Goal: Feedback & Contribution: Submit feedback/report problem

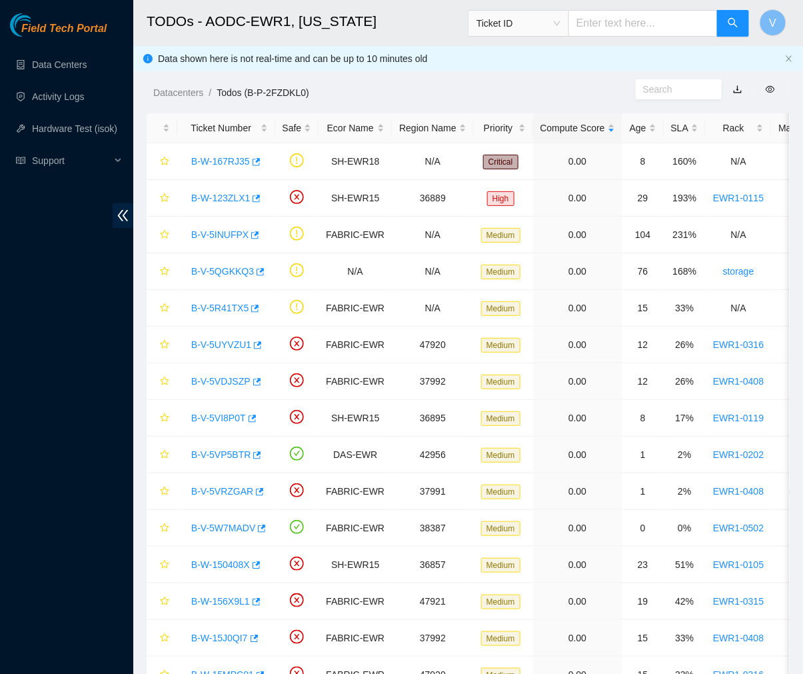
scroll to position [223, 0]
click at [406, 29] on h2 "TODOs - AODC-EWR1, New Jersey" at bounding box center [419, 21] width 544 height 43
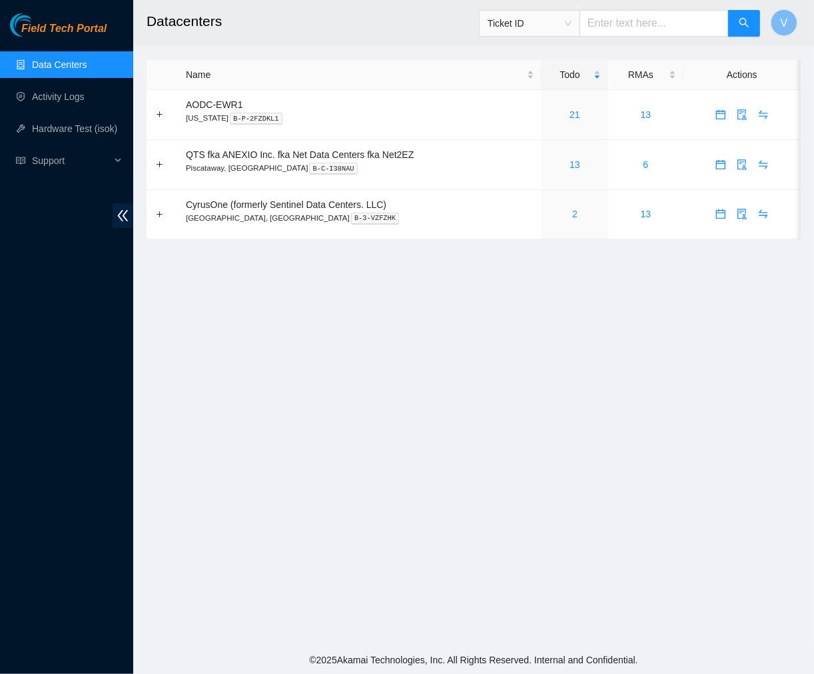
click at [272, 25] on h2 "Datacenters" at bounding box center [422, 21] width 551 height 43
click at [575, 115] on link "21" at bounding box center [575, 114] width 11 height 11
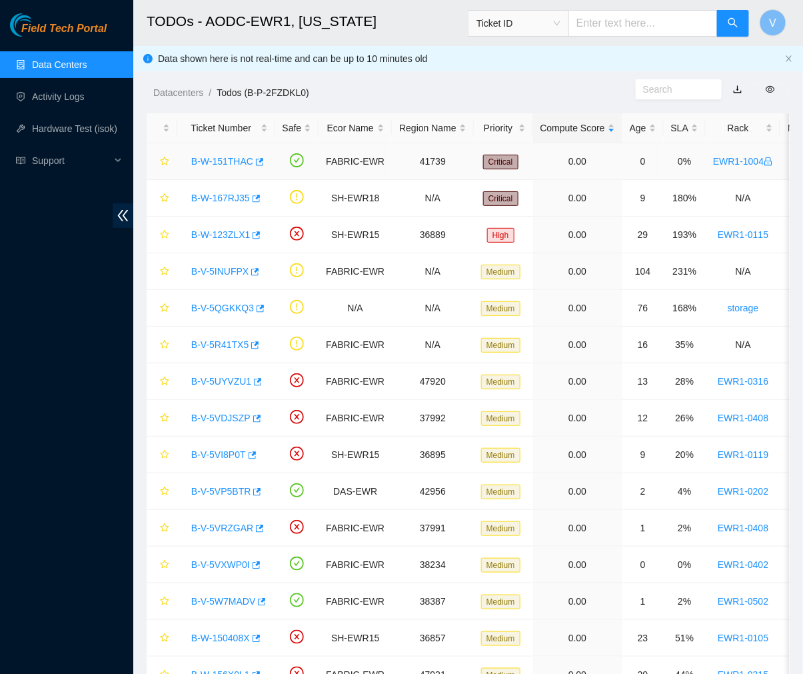
click at [213, 161] on link "B-W-151THAC" at bounding box center [222, 161] width 62 height 11
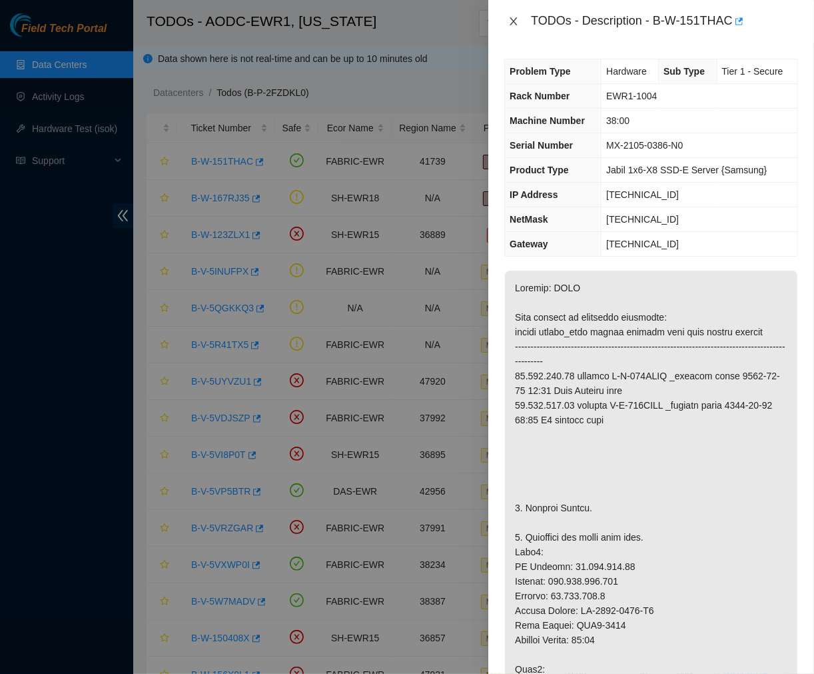
click at [513, 21] on icon "close" at bounding box center [513, 21] width 11 height 11
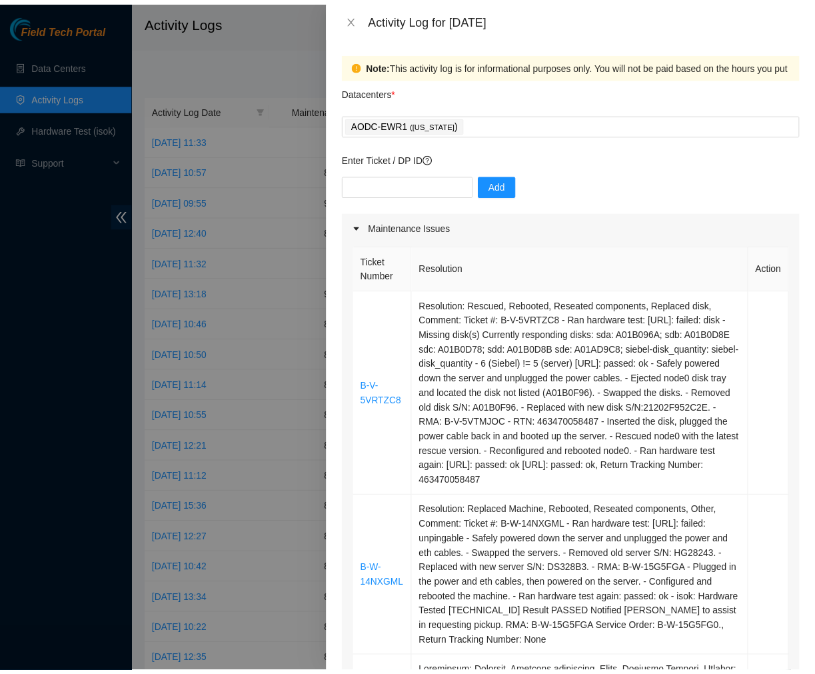
scroll to position [1504, 0]
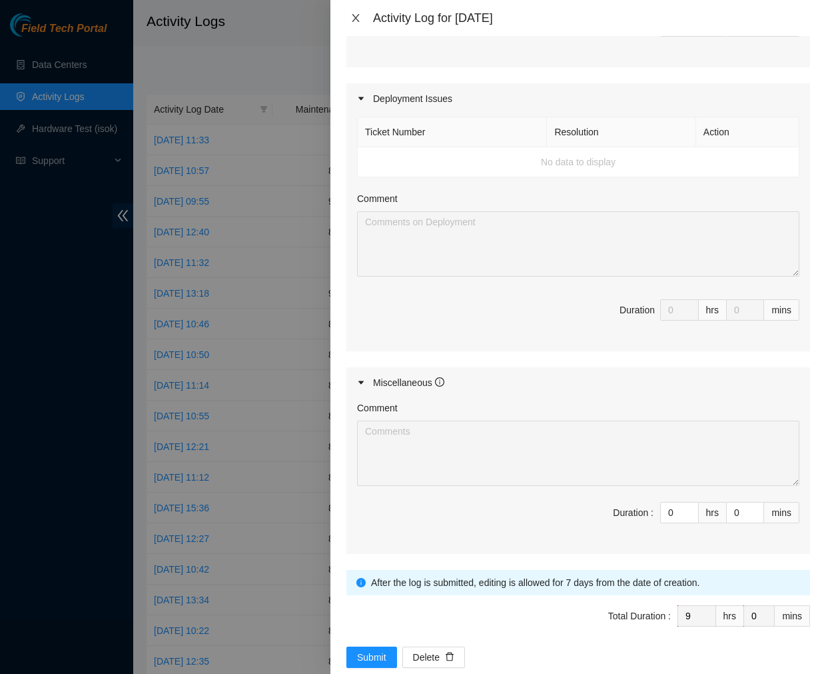
click at [350, 17] on icon "close" at bounding box center [355, 18] width 11 height 11
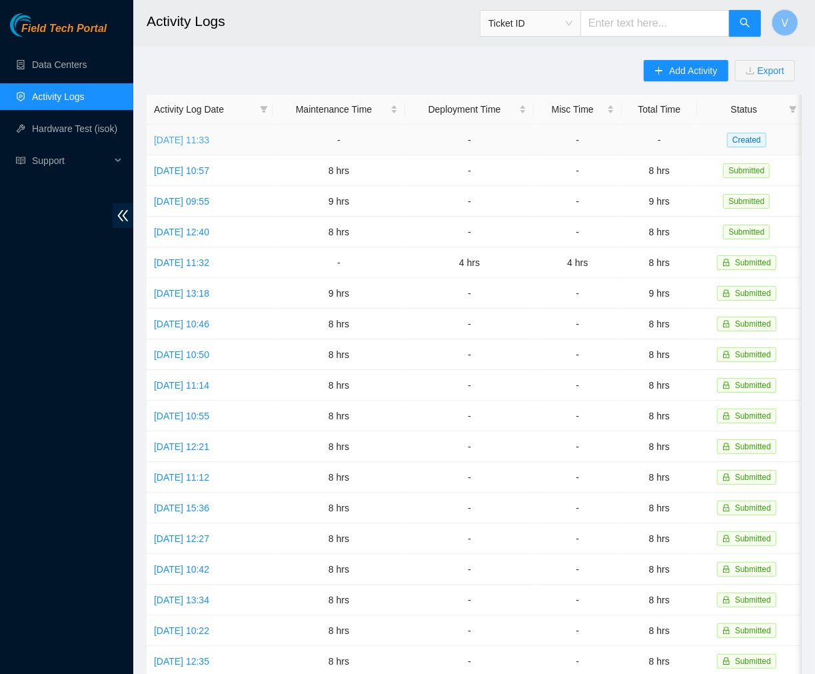
click at [178, 138] on link "[DATE] 11:33" at bounding box center [181, 140] width 55 height 11
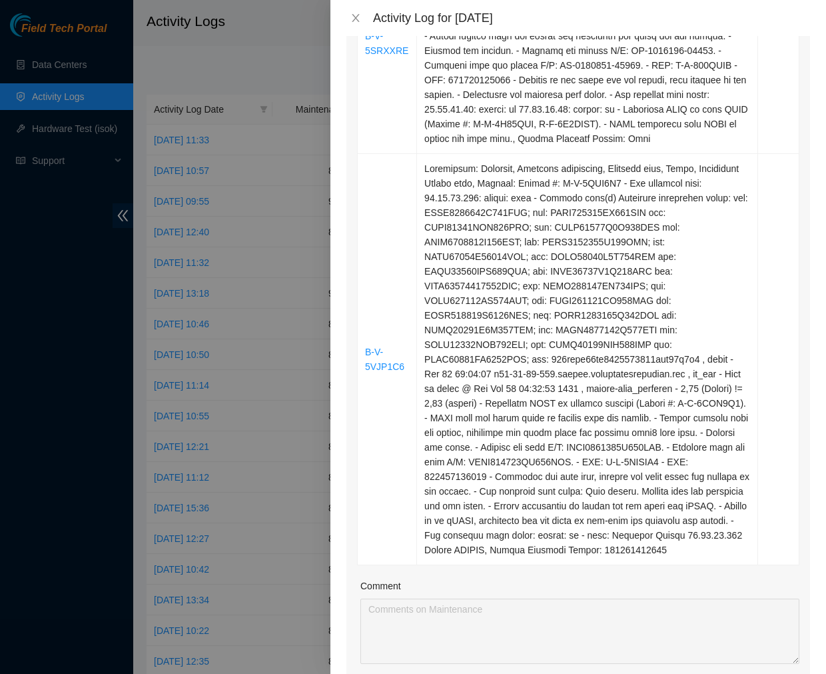
scroll to position [742, 0]
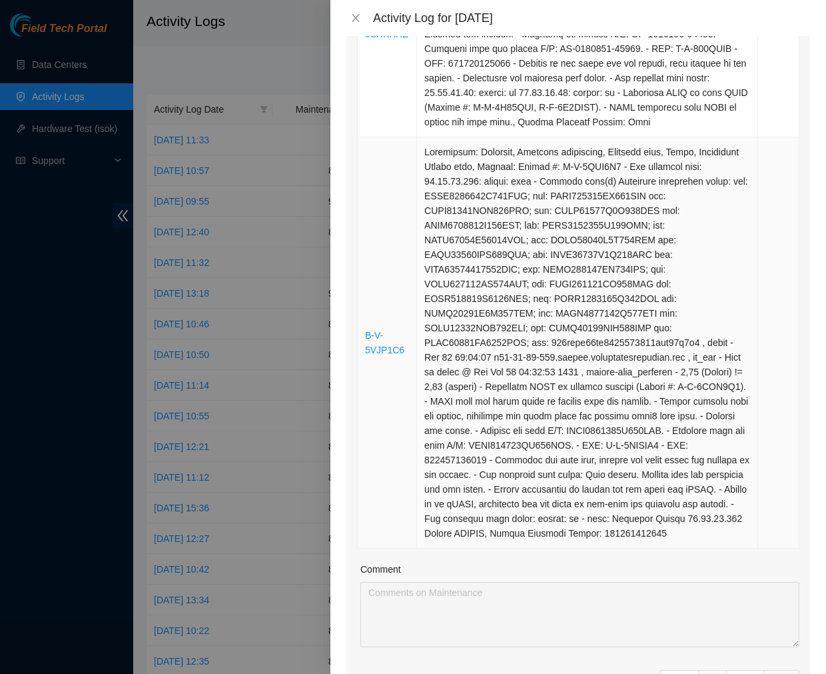
click at [568, 317] on td at bounding box center [587, 342] width 341 height 411
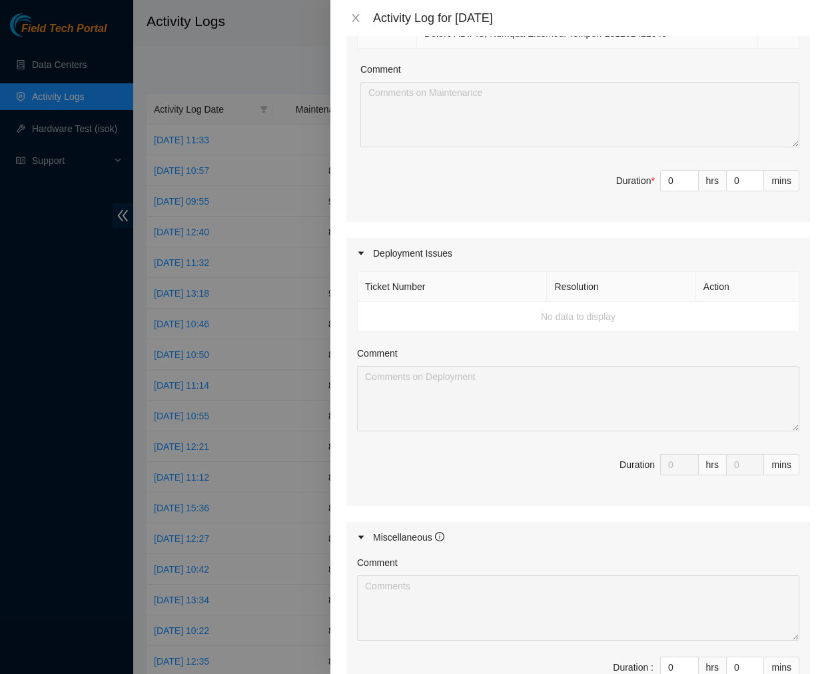
scroll to position [1247, 0]
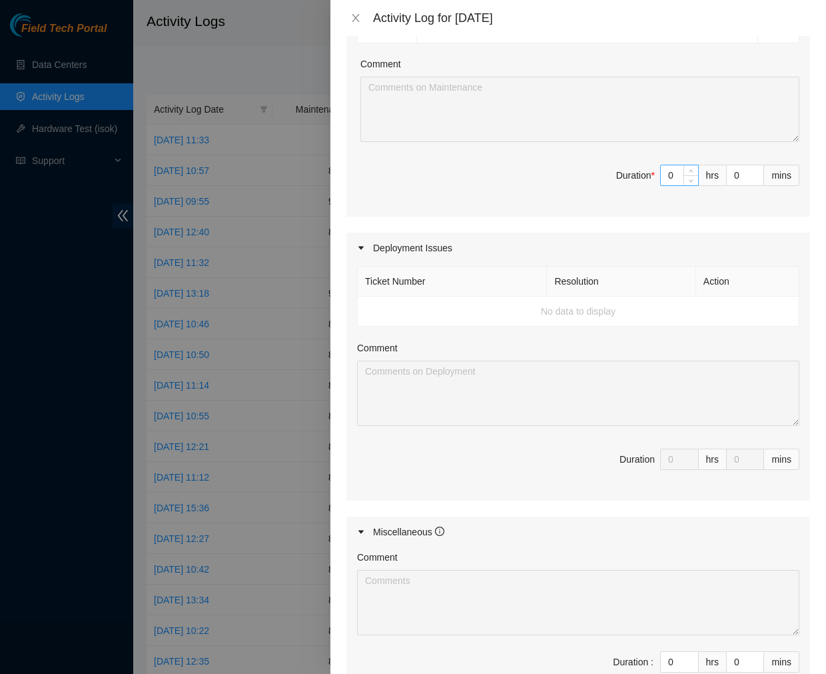
click at [667, 185] on input "0" at bounding box center [679, 175] width 37 height 20
type input "9"
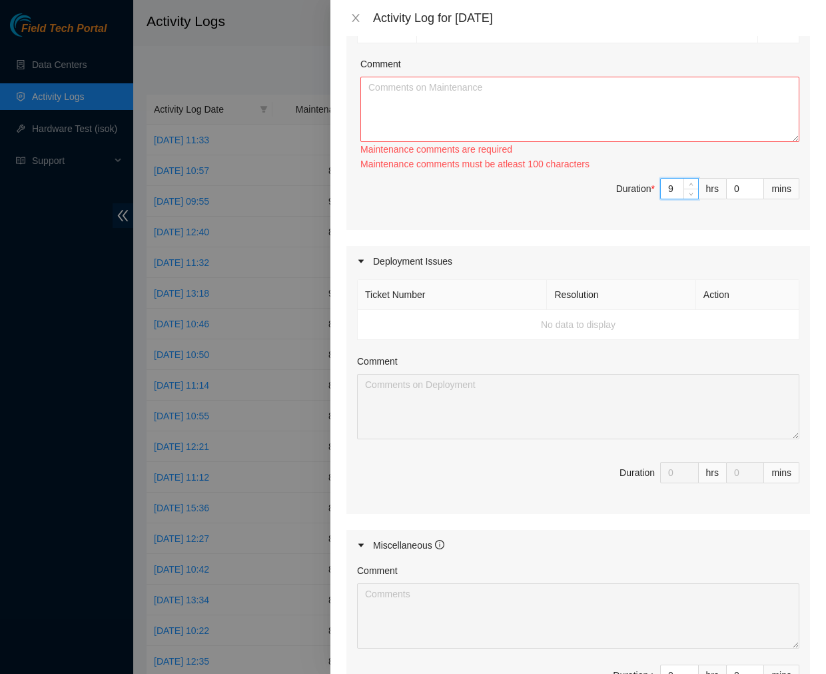
type input "9"
click at [570, 133] on textarea "Comment" at bounding box center [579, 109] width 439 height 65
paste textarea "Ticket #: B-V-5VRTZC8 - Ran hardware test: 23.218.243.36: failed: disk - Missin…"
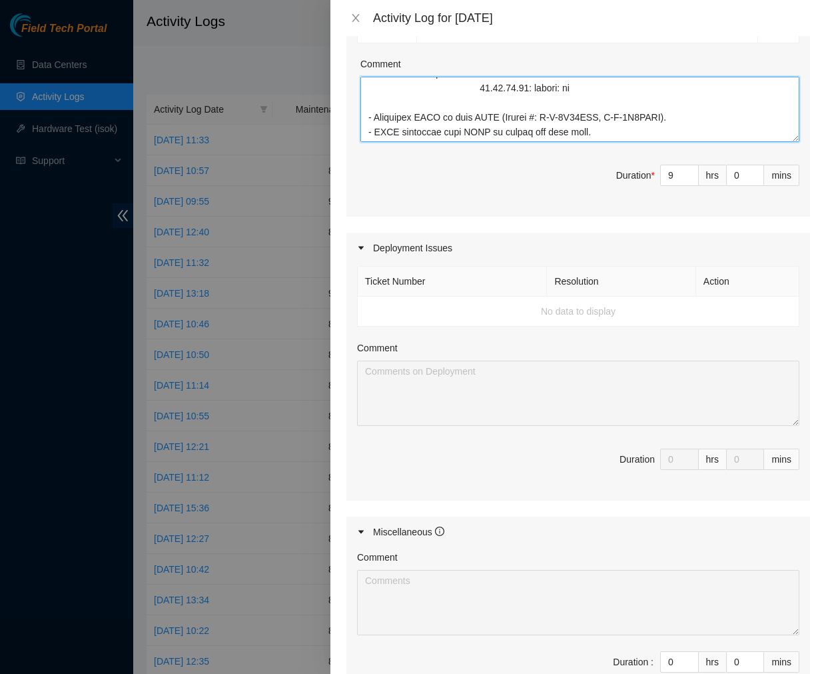
scroll to position [851, 0]
click at [376, 131] on textarea "Comment" at bounding box center [579, 109] width 439 height 65
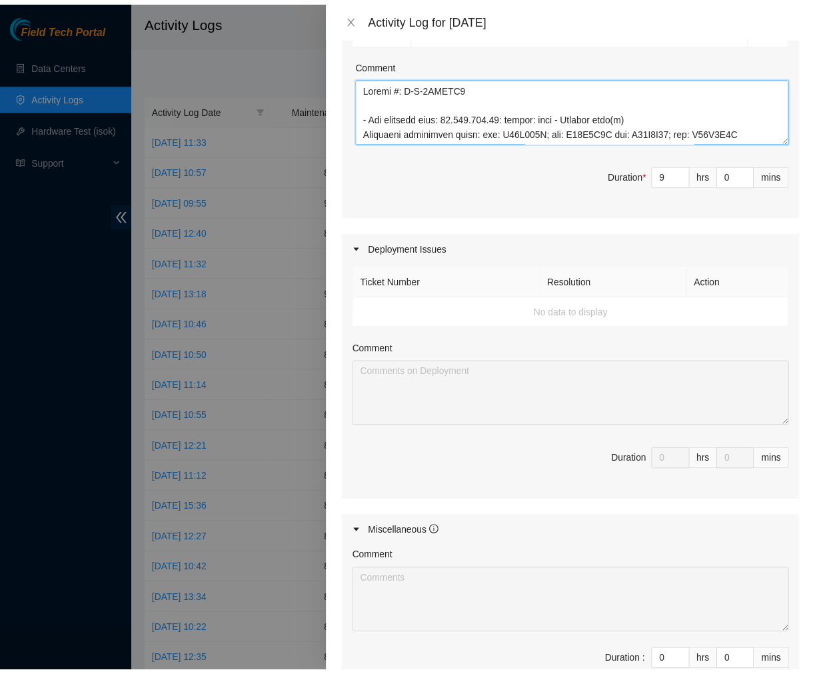
scroll to position [1449, 0]
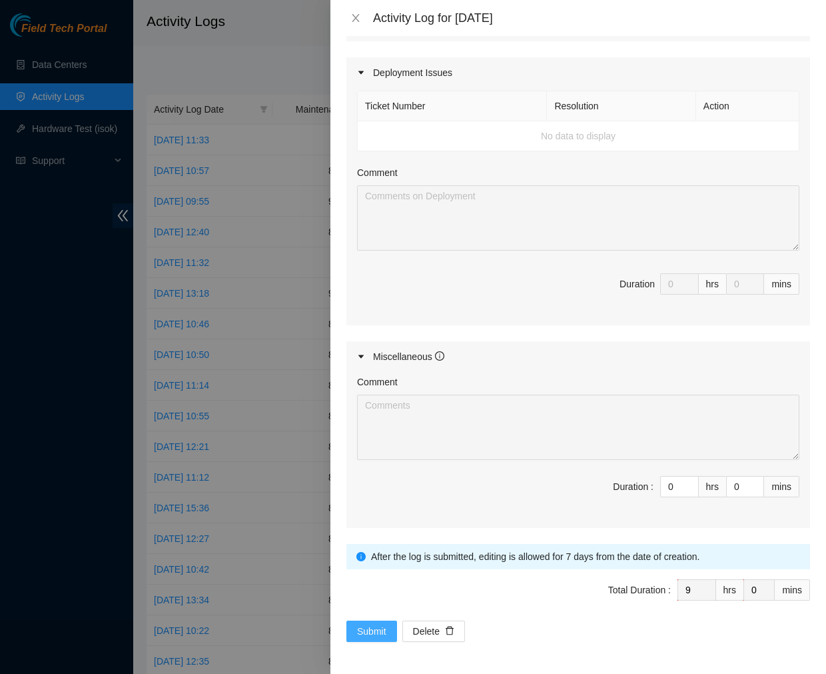
type textarea "Ticket #: B-V-5VRTZC8 - Ran hardware test: 23.218.243.36: failed: disk - Missin…"
click at [369, 630] on span "Submit" at bounding box center [371, 631] width 29 height 15
